Goal: Task Accomplishment & Management: Complete application form

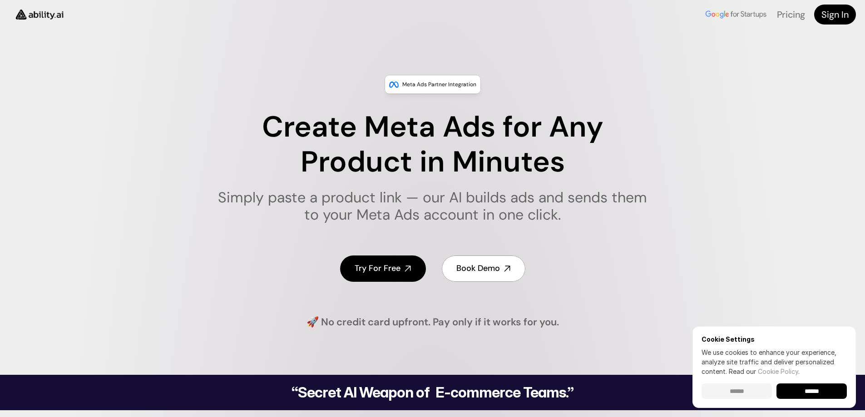
click at [822, 389] on input "******" at bounding box center [812, 391] width 70 height 15
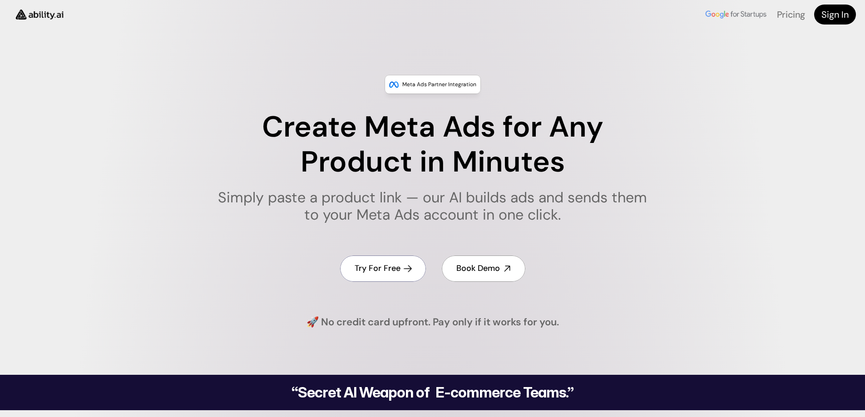
click at [387, 270] on h4 "Try For Free" at bounding box center [378, 268] width 46 height 11
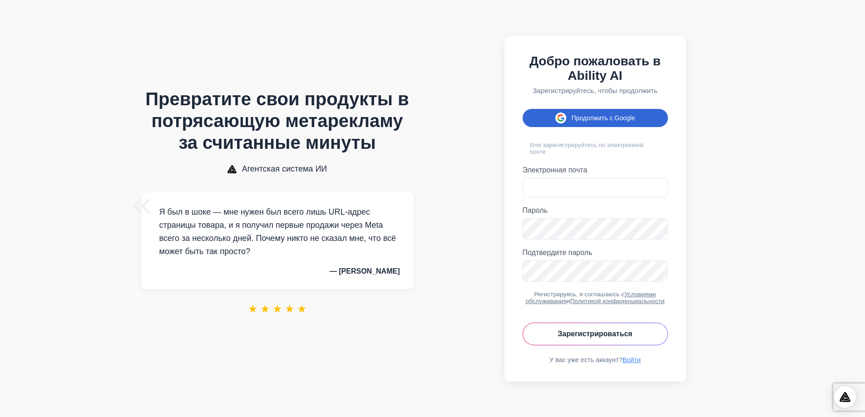
click at [615, 114] on font "Продолжить с Google" at bounding box center [604, 117] width 64 height 7
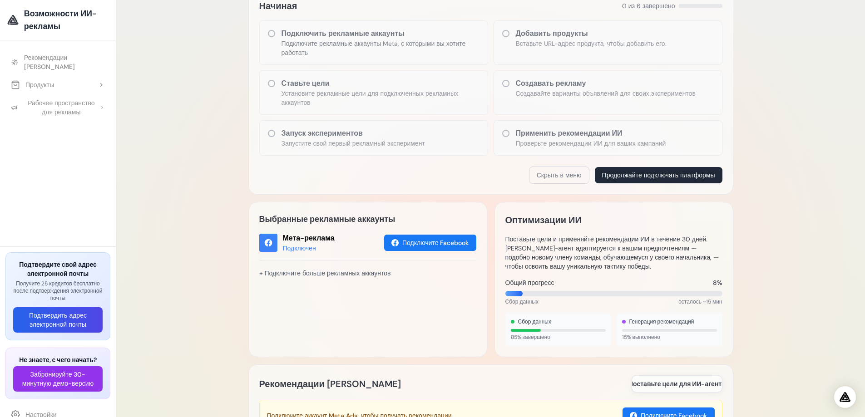
scroll to position [182, 0]
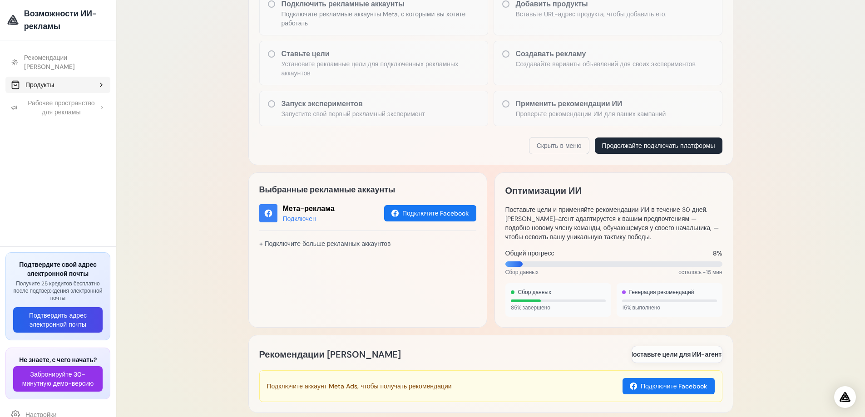
click at [82, 78] on button "Продукты" at bounding box center [57, 85] width 105 height 16
click at [93, 123] on font "Рабочее пространство для рекламы" at bounding box center [61, 128] width 77 height 18
